Goal: Find specific page/section: Find specific page/section

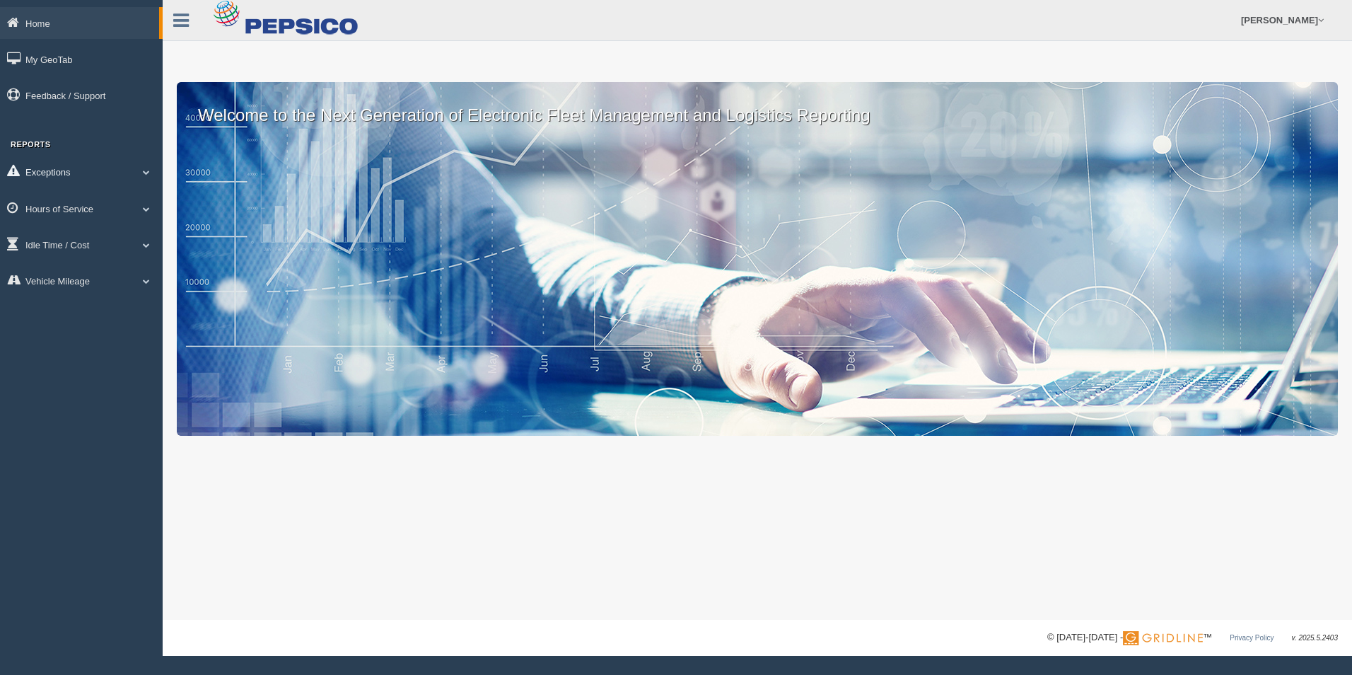
click at [134, 177] on link "Exceptions" at bounding box center [81, 172] width 163 height 32
click at [134, 177] on link "Exceptions" at bounding box center [79, 172] width 159 height 32
click at [134, 177] on link "Exceptions" at bounding box center [81, 172] width 163 height 32
click at [132, 301] on link "Hours of Service" at bounding box center [81, 309] width 163 height 32
click at [131, 236] on link "HOS Explanation Reports" at bounding box center [92, 240] width 134 height 25
